Goal: Navigation & Orientation: Find specific page/section

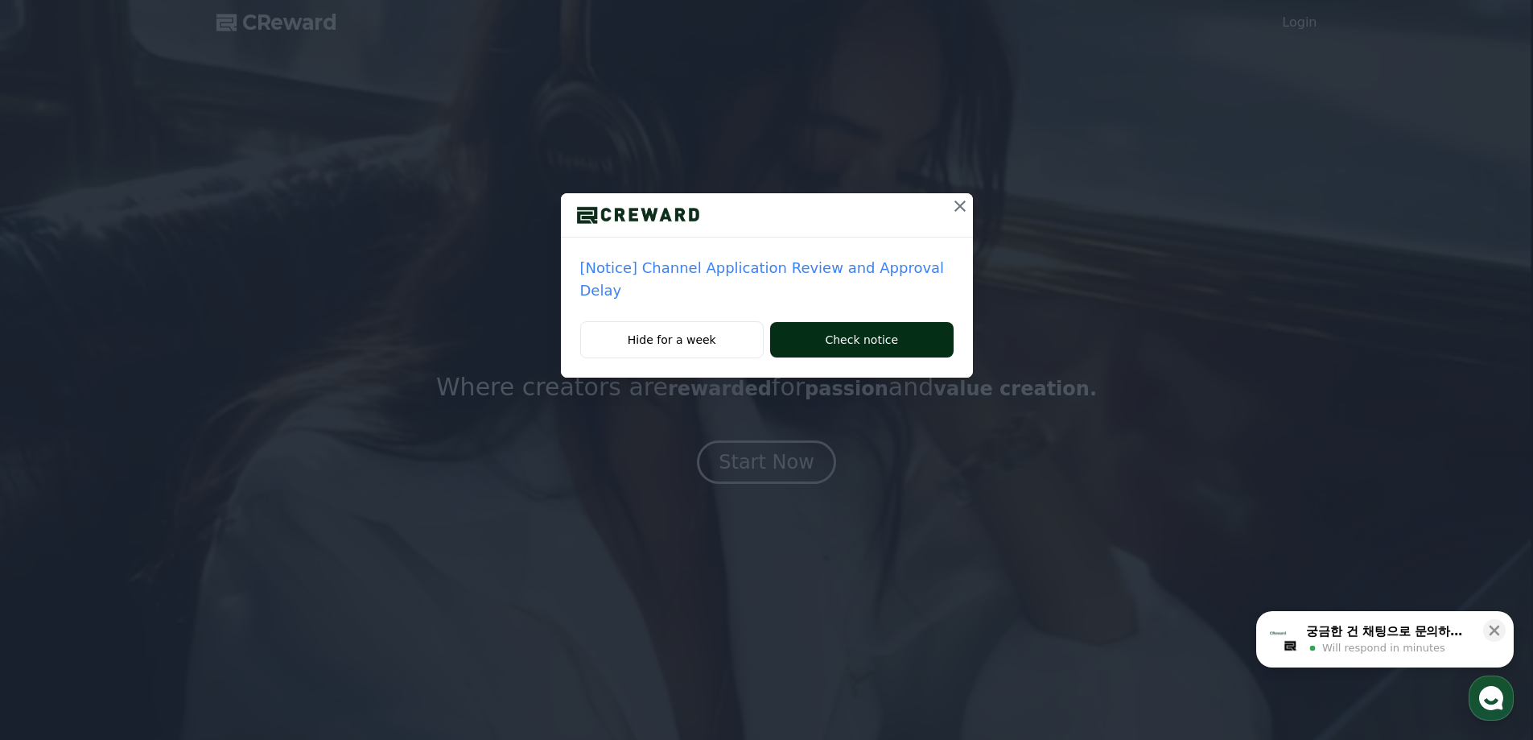
click at [881, 341] on button "Check notice" at bounding box center [861, 339] width 183 height 35
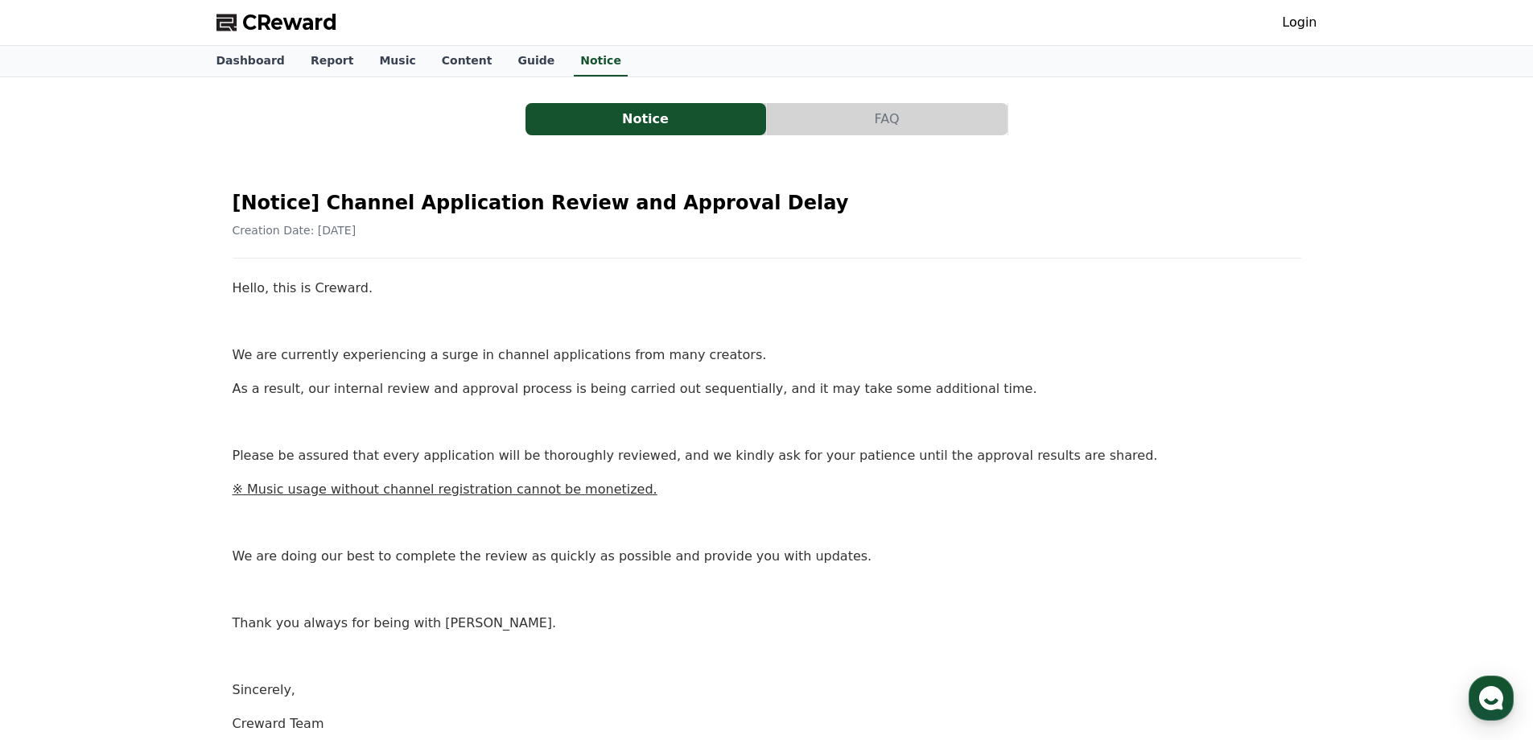
click at [272, 28] on span "CReward" at bounding box center [289, 23] width 95 height 26
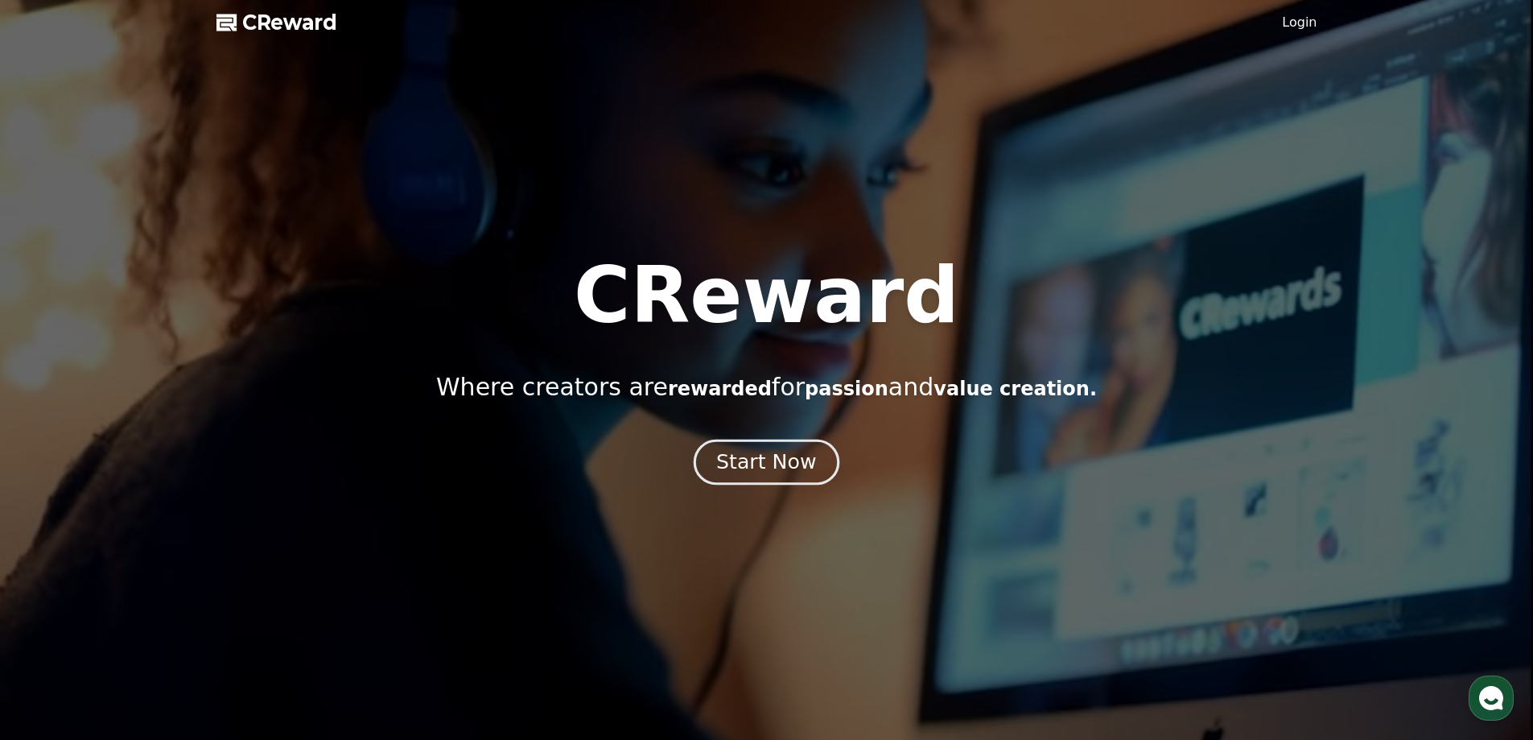
click at [733, 453] on div "Start Now" at bounding box center [766, 461] width 100 height 27
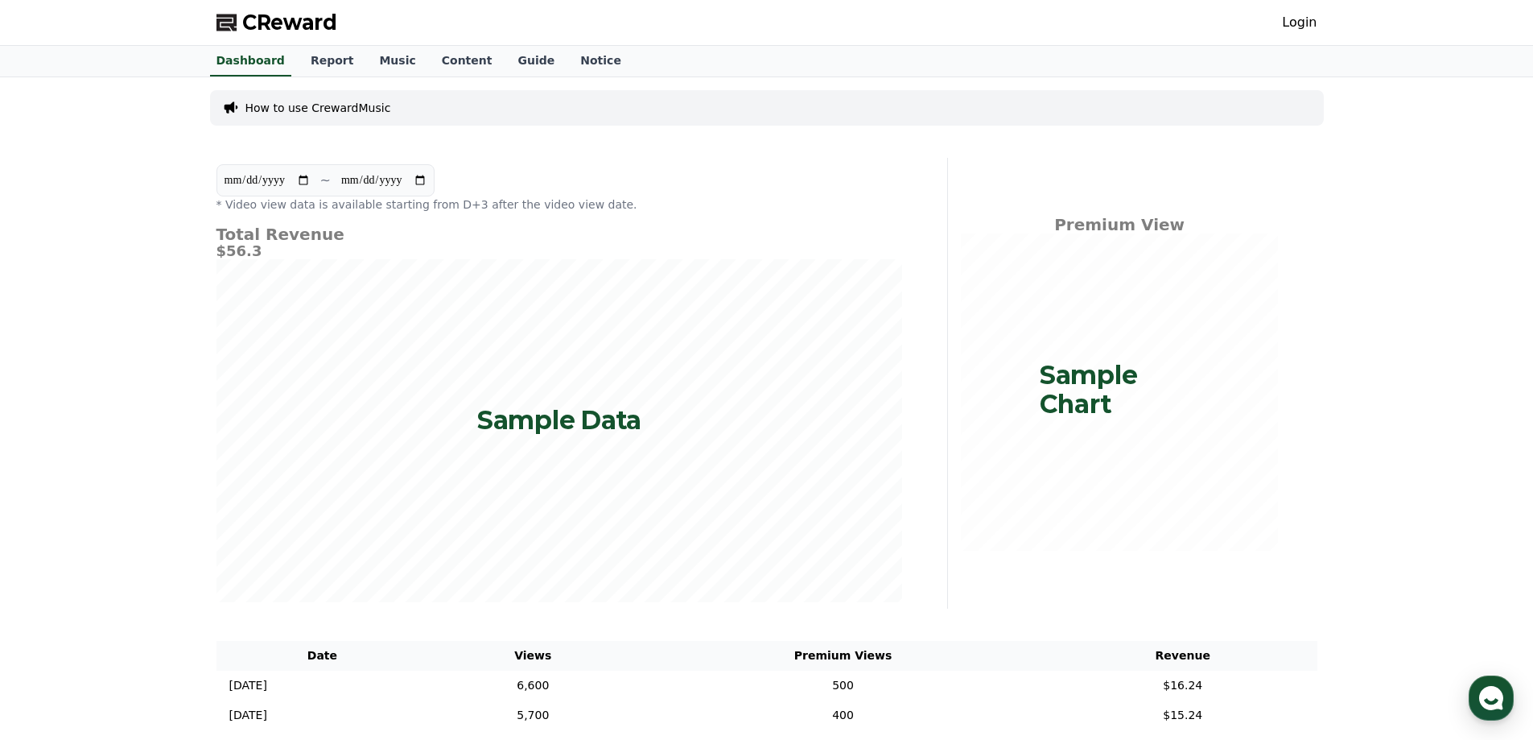
click at [267, 19] on span "CReward" at bounding box center [289, 23] width 95 height 26
